Goal: Task Accomplishment & Management: Manage account settings

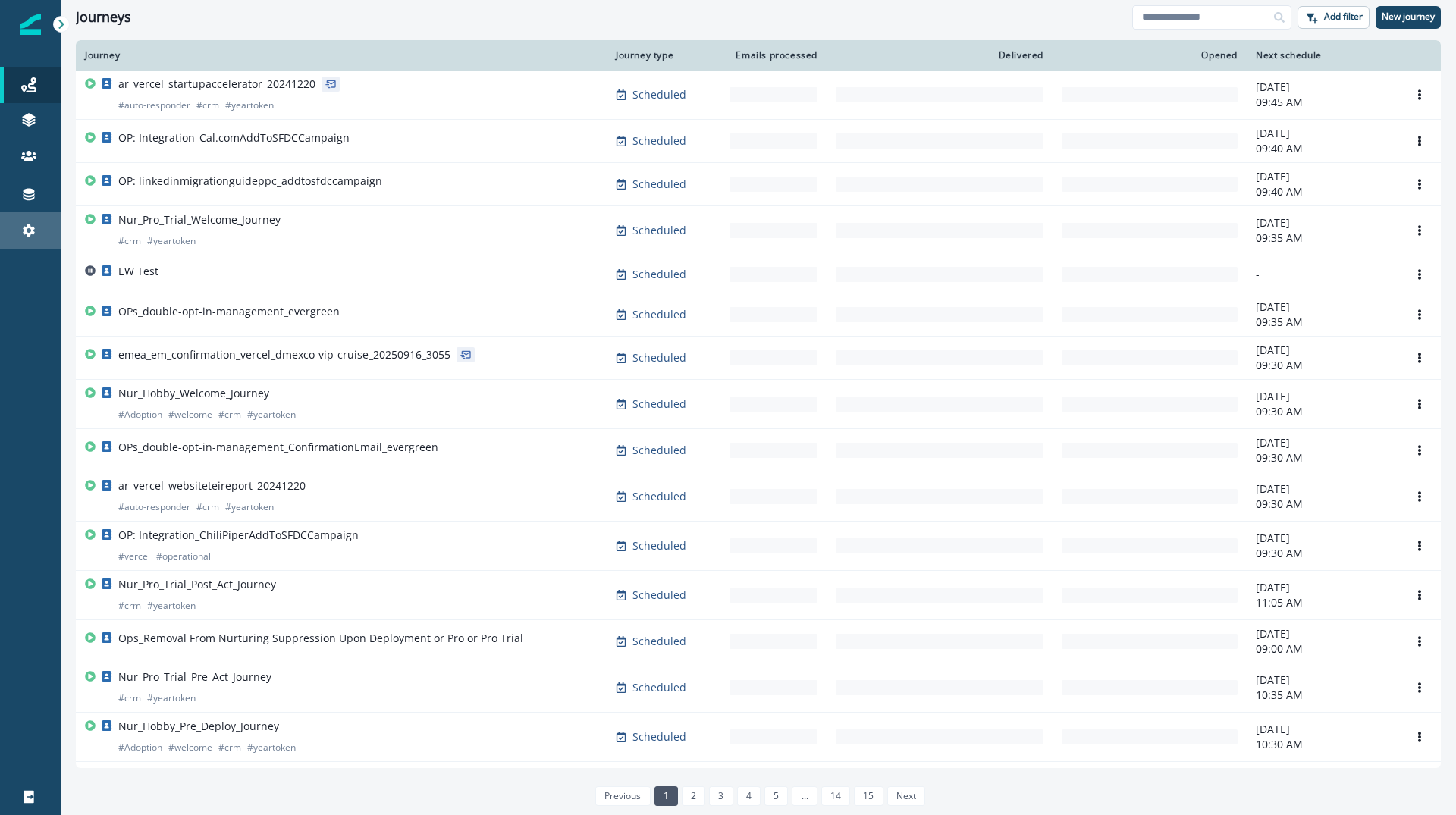
click at [38, 238] on div "Settings" at bounding box center [30, 230] width 49 height 18
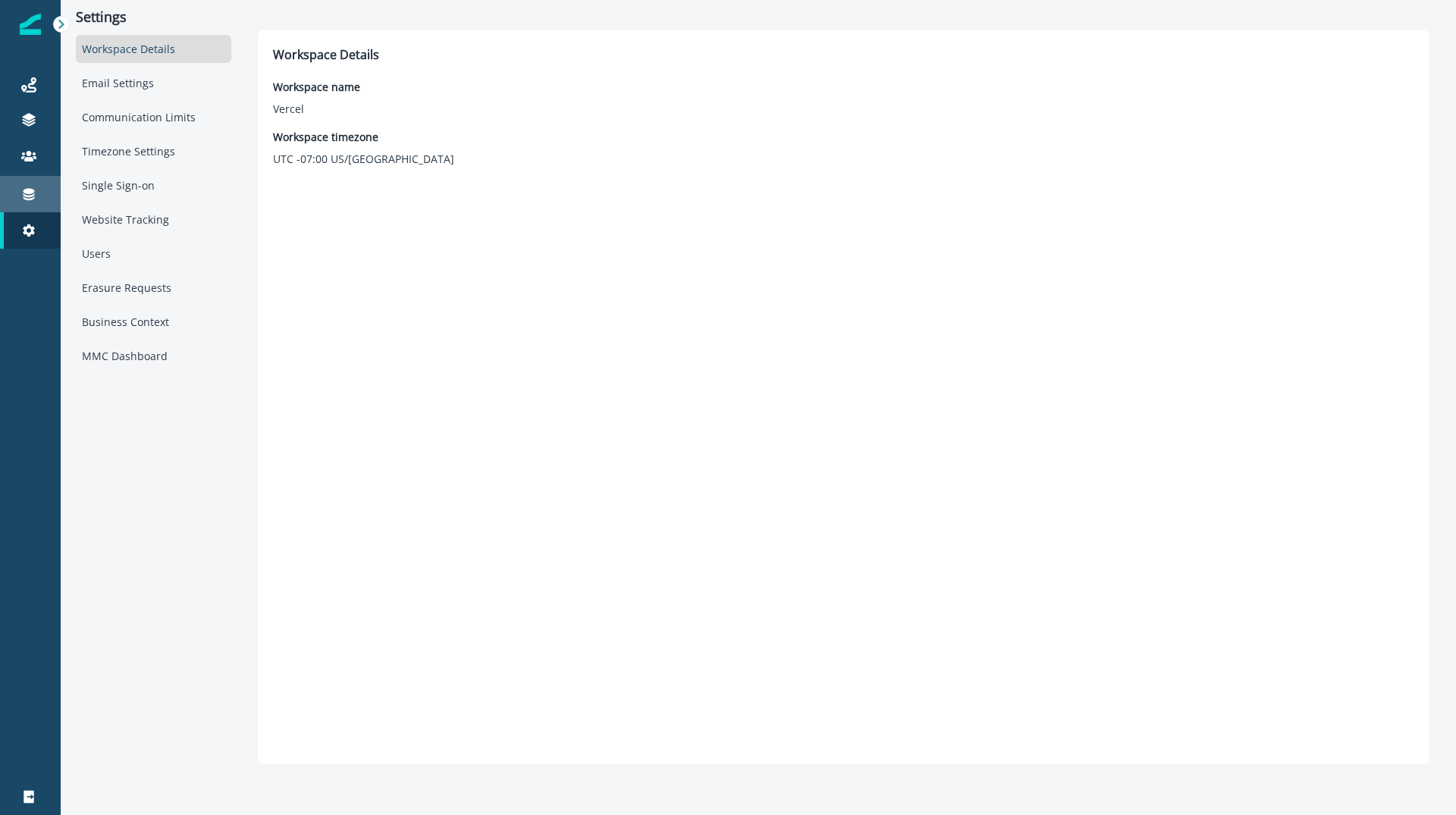
click at [36, 200] on div "Connections" at bounding box center [30, 193] width 49 height 18
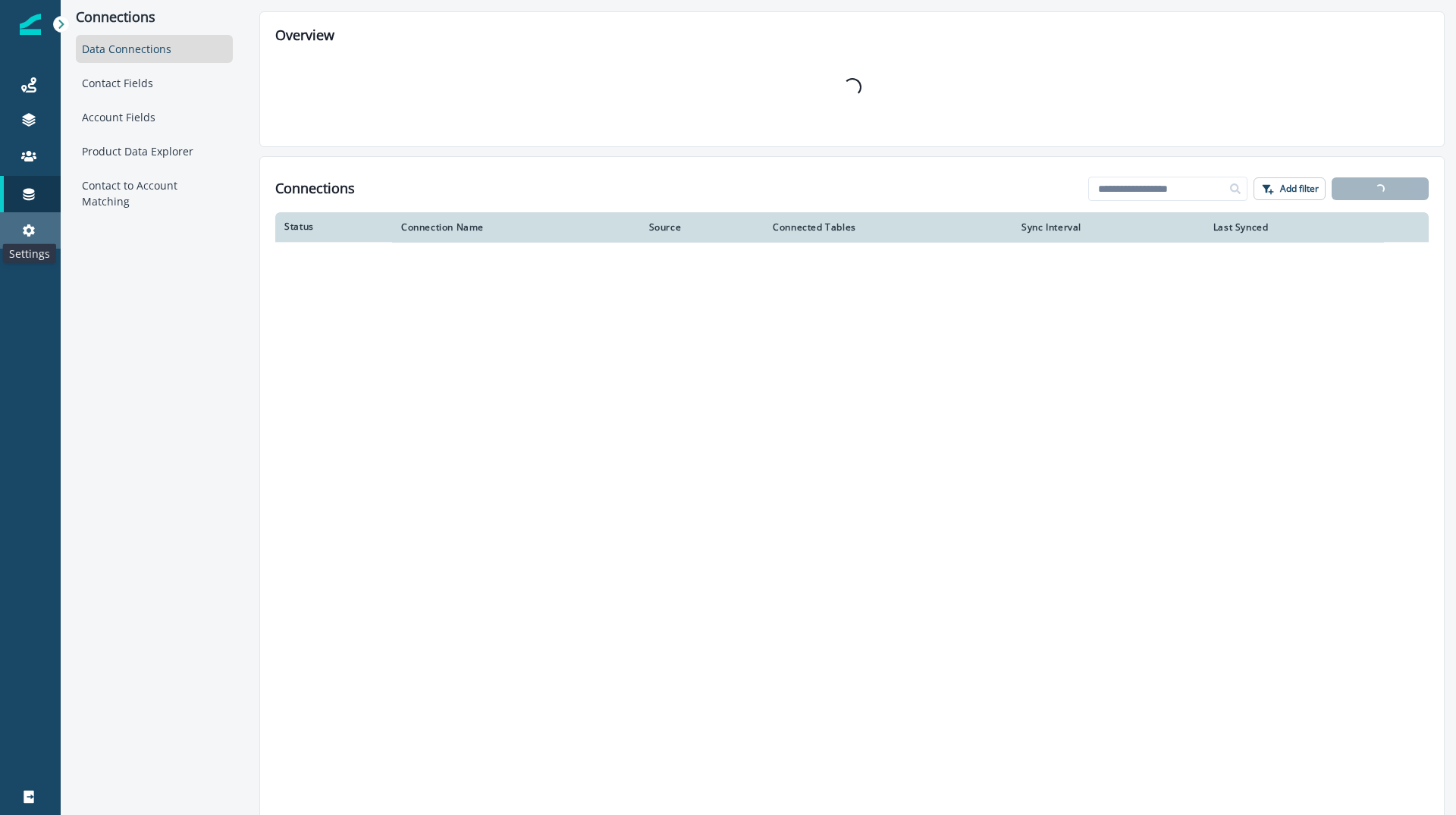
click at [23, 234] on icon at bounding box center [29, 231] width 15 height 15
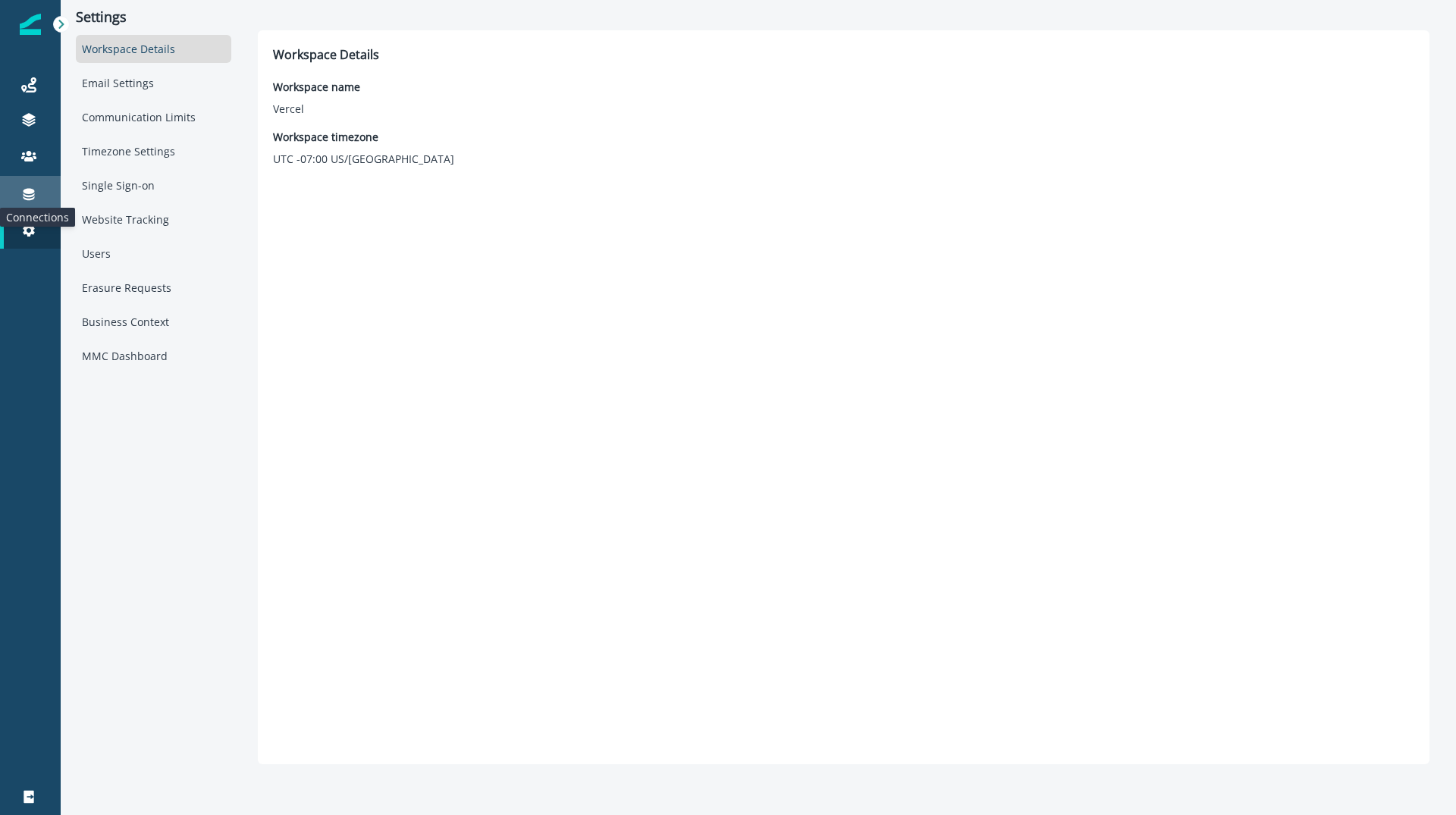
click at [30, 195] on icon at bounding box center [30, 194] width 11 height 12
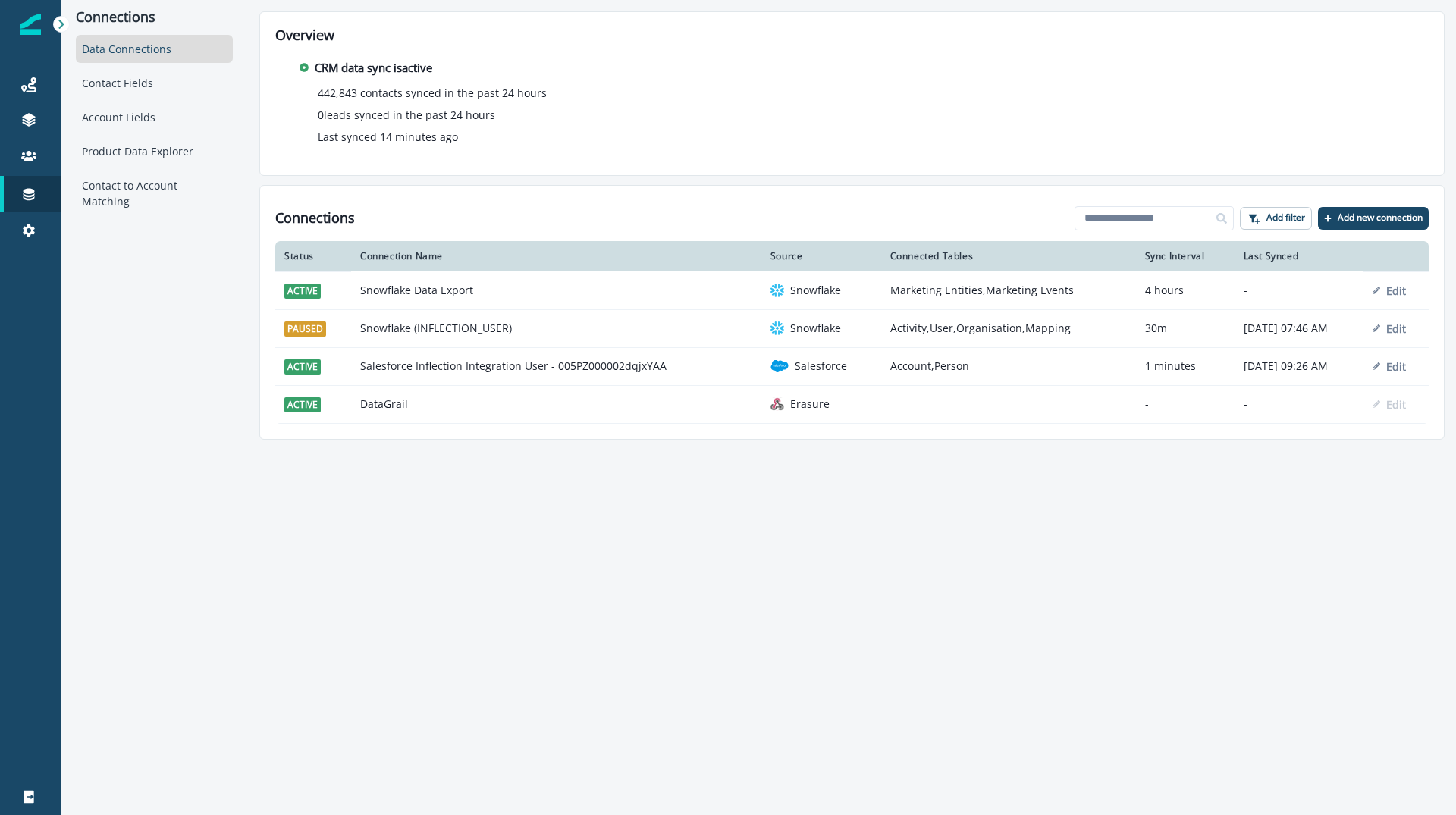
click at [1402, 328] on p "Edit" at bounding box center [1396, 328] width 20 height 14
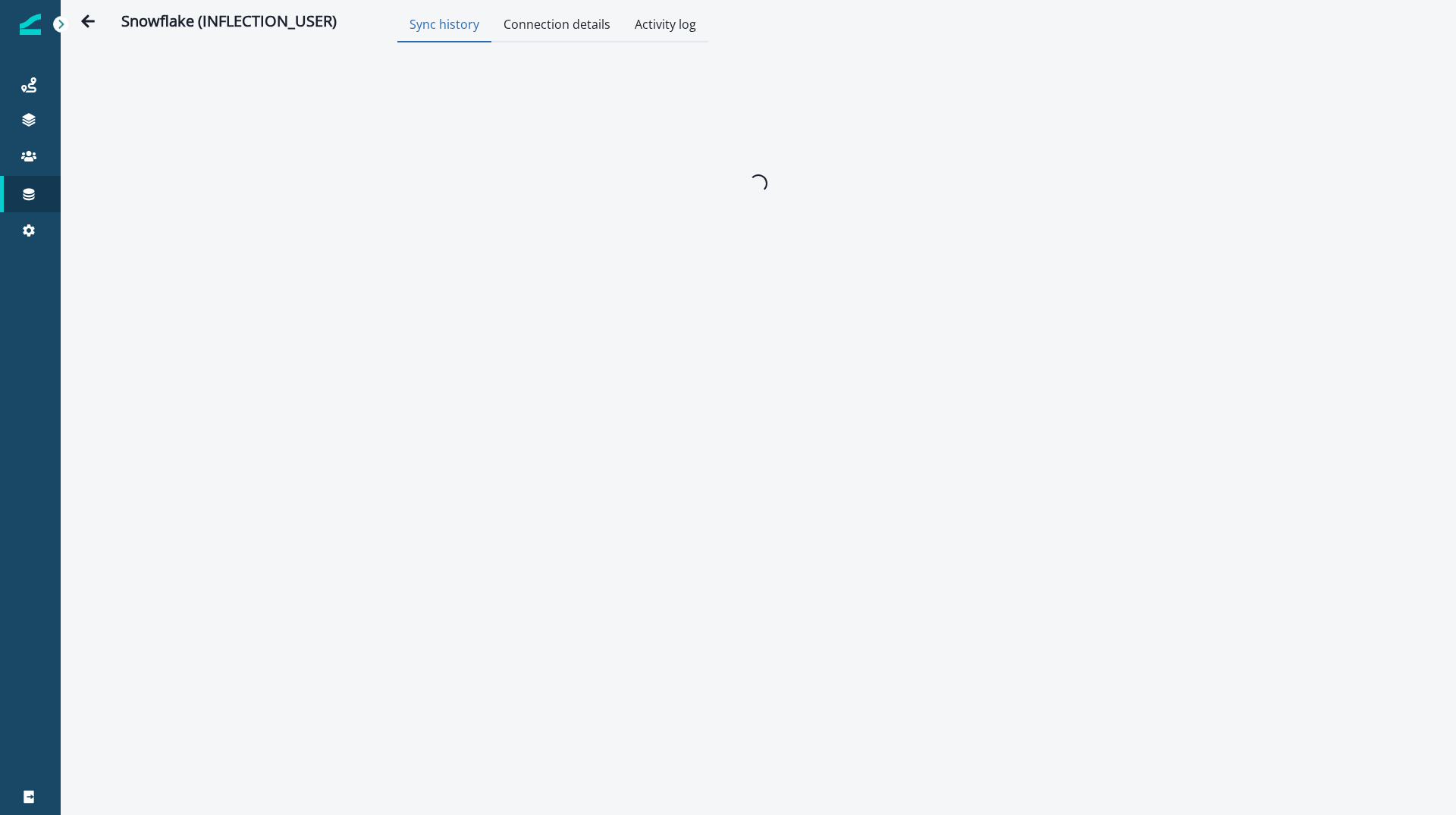
click at [732, 232] on div "Loading..." at bounding box center [758, 184] width 752 height 228
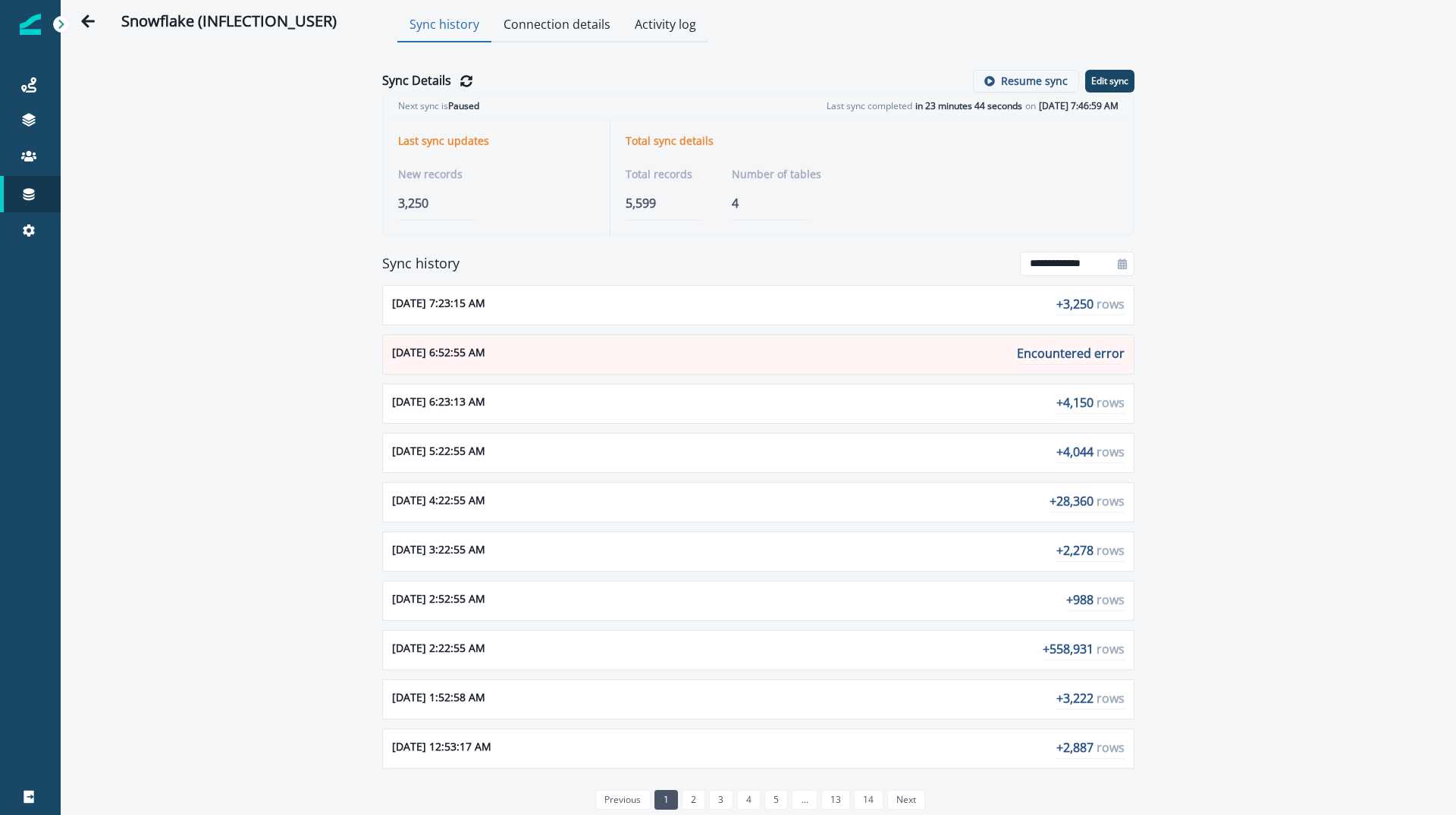
click at [1063, 188] on div "Total records 5,599 Number of tables 4" at bounding box center [871, 192] width 493 height 55
click at [1041, 349] on p "Encountered error" at bounding box center [1070, 354] width 107 height 20
click at [1016, 79] on p "Resume sync" at bounding box center [1034, 80] width 67 height 12
click at [88, 20] on icon "Go back" at bounding box center [88, 21] width 15 height 15
